Goal: Check status: Check status

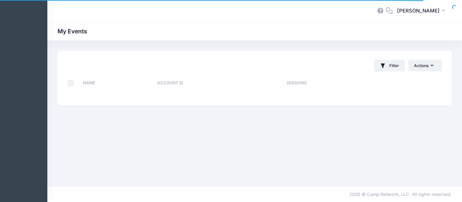
select select "10"
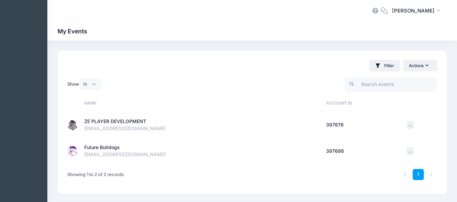
click at [102, 124] on div "ZE PLAYER DEVELOPMENT" at bounding box center [115, 121] width 62 height 7
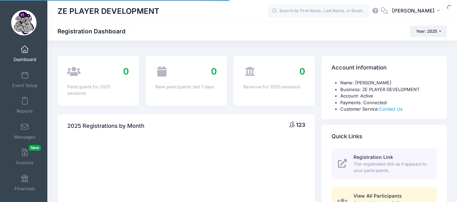
select select
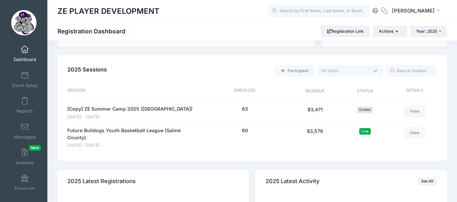
scroll to position [317, 0]
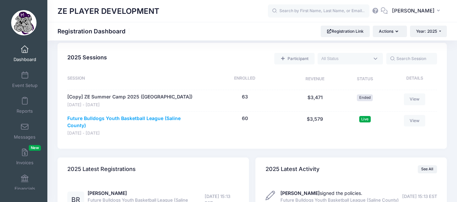
click at [124, 119] on link "Future Bulldogs Youth Basketball League (Saline County)" at bounding box center [132, 122] width 130 height 14
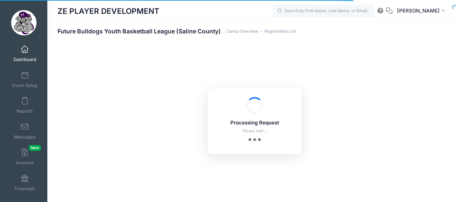
select select "10"
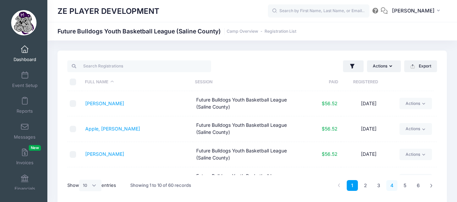
click at [391, 186] on link "4" at bounding box center [391, 185] width 11 height 11
click at [418, 186] on link "6" at bounding box center [417, 185] width 11 height 11
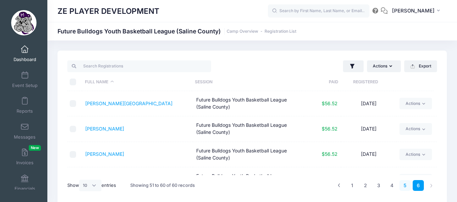
click at [405, 188] on link "5" at bounding box center [404, 185] width 11 height 11
click at [104, 153] on link "[PERSON_NAME]" at bounding box center [104, 154] width 39 height 6
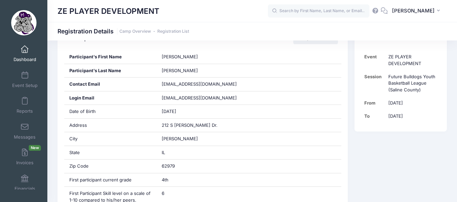
scroll to position [147, 0]
